Goal: Transaction & Acquisition: Download file/media

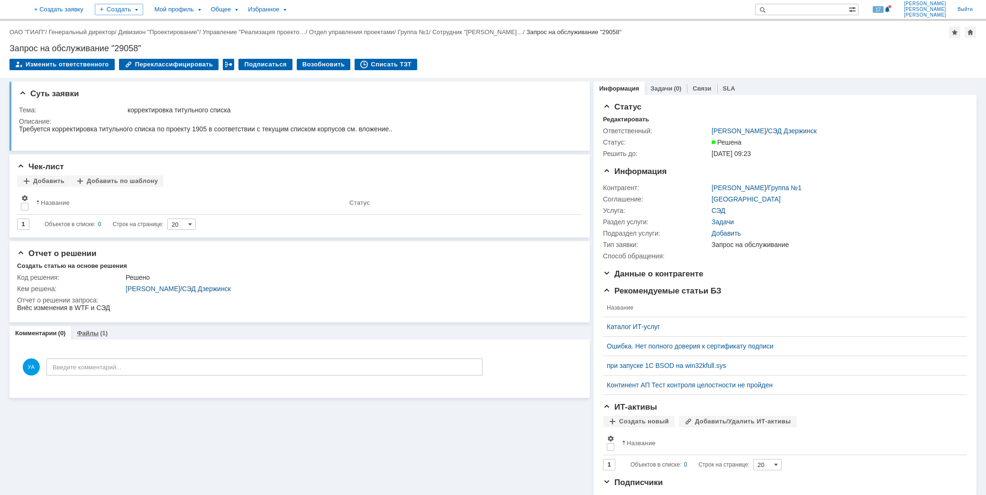
click at [92, 332] on link "Файлы" at bounding box center [88, 332] width 22 height 7
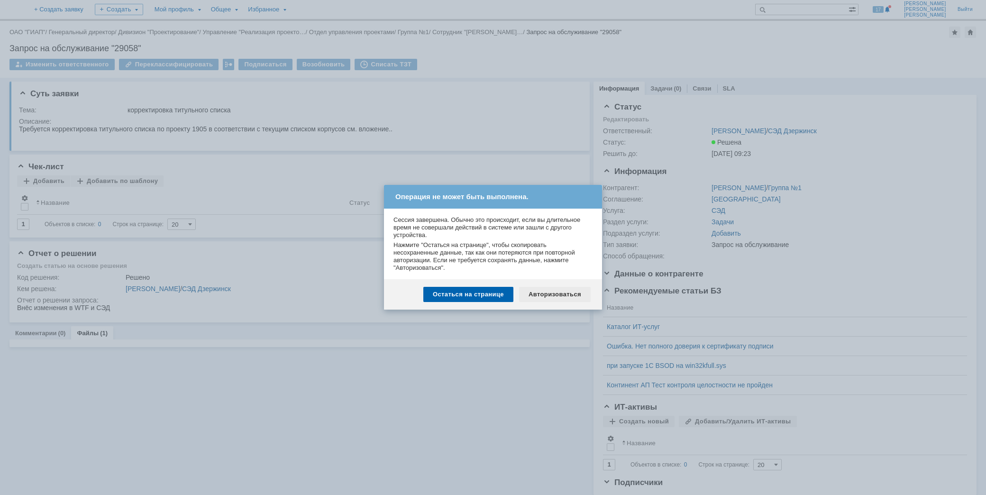
click at [544, 297] on div "Авторизоваться" at bounding box center [555, 294] width 72 height 15
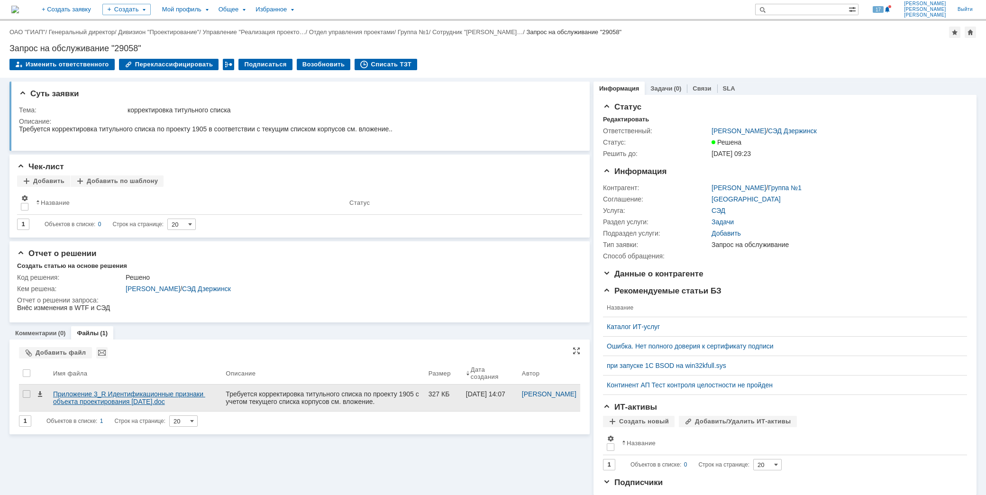
click at [120, 397] on div "Приложение 3_R Идентификационные признаки объекта проектирования авг2025.doc" at bounding box center [135, 397] width 165 height 15
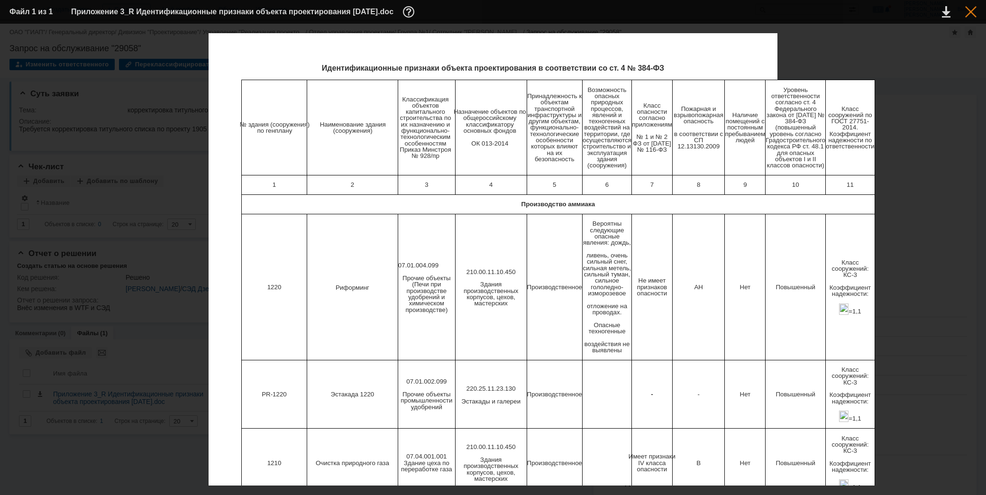
click at [970, 11] on div at bounding box center [970, 11] width 11 height 11
